Goal: Register for event/course

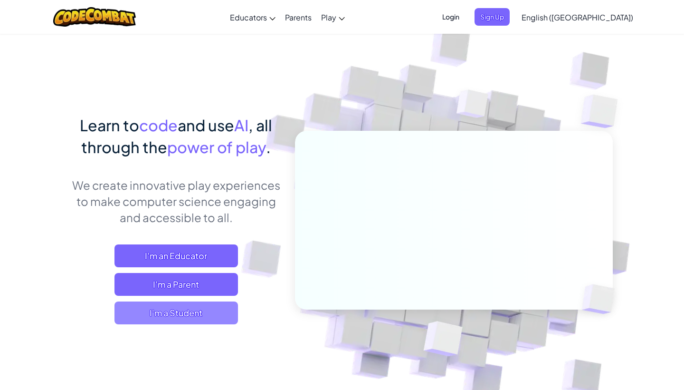
click at [154, 317] on span "I'm a Student" at bounding box center [177, 312] width 124 height 23
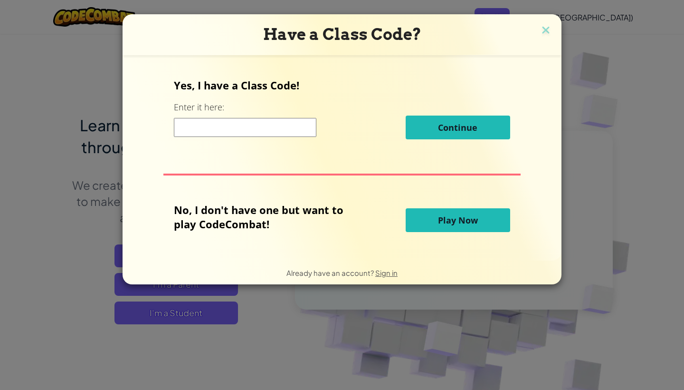
click at [446, 216] on span "Play Now" at bounding box center [458, 219] width 40 height 11
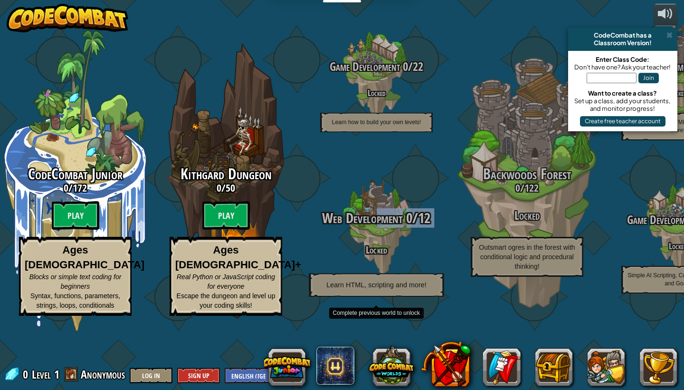
click at [377, 257] on div "Web Development 0 / 12 Locked Learn HTML, scripting and more!" at bounding box center [376, 253] width 181 height 86
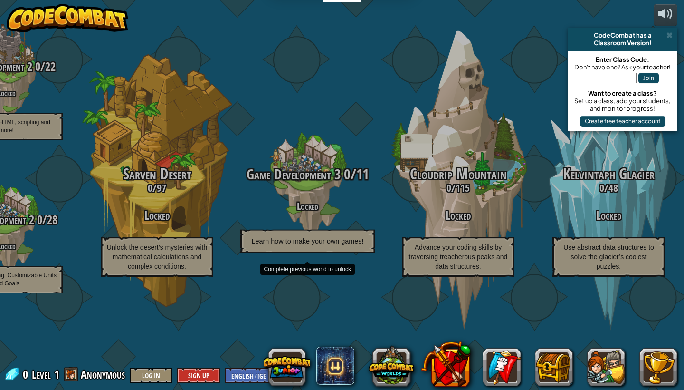
scroll to position [3, 0]
